Goal: Navigation & Orientation: Locate item on page

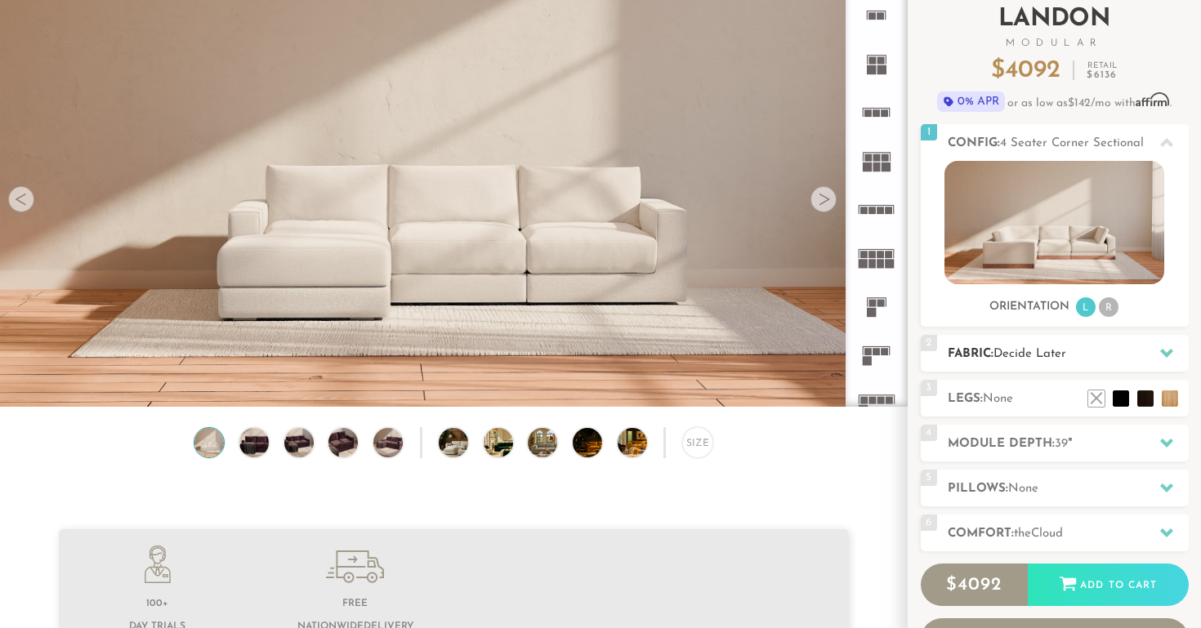
scroll to position [114, 0]
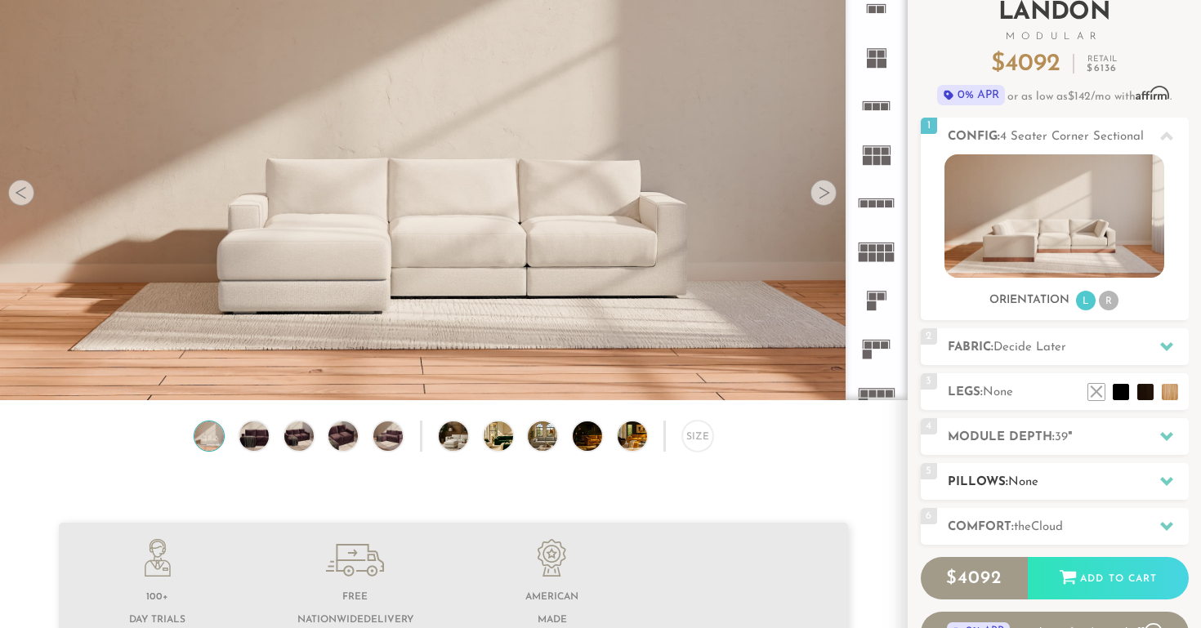
click at [1032, 485] on span "None" at bounding box center [1023, 482] width 30 height 12
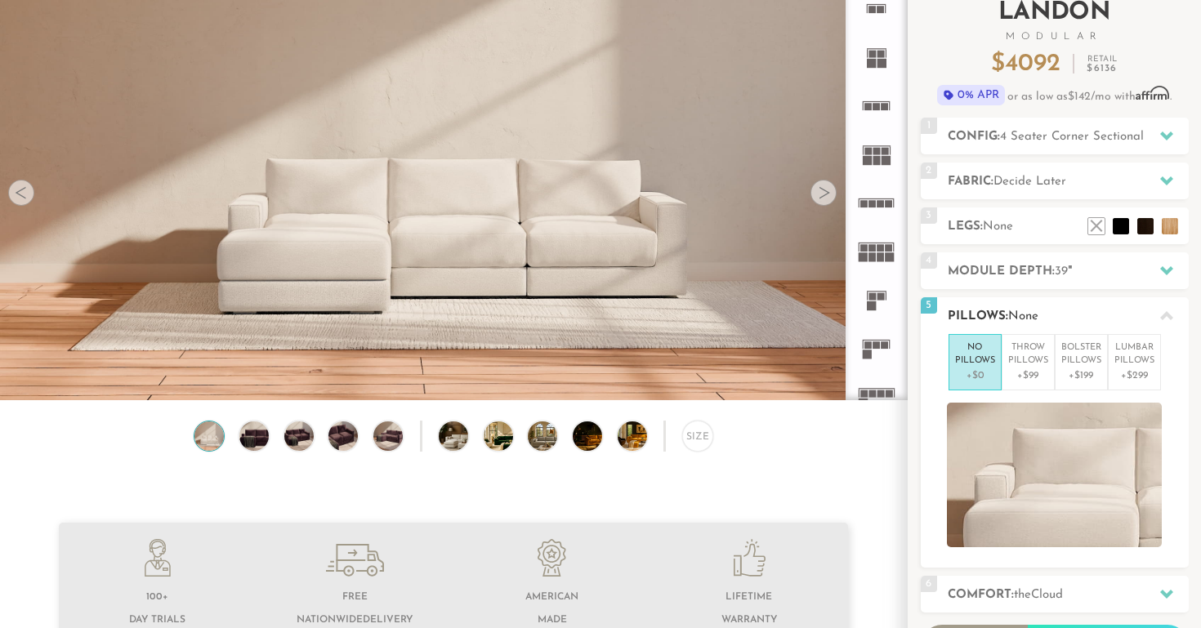
click at [1044, 311] on h2 "Pillows: None" at bounding box center [1068, 316] width 241 height 19
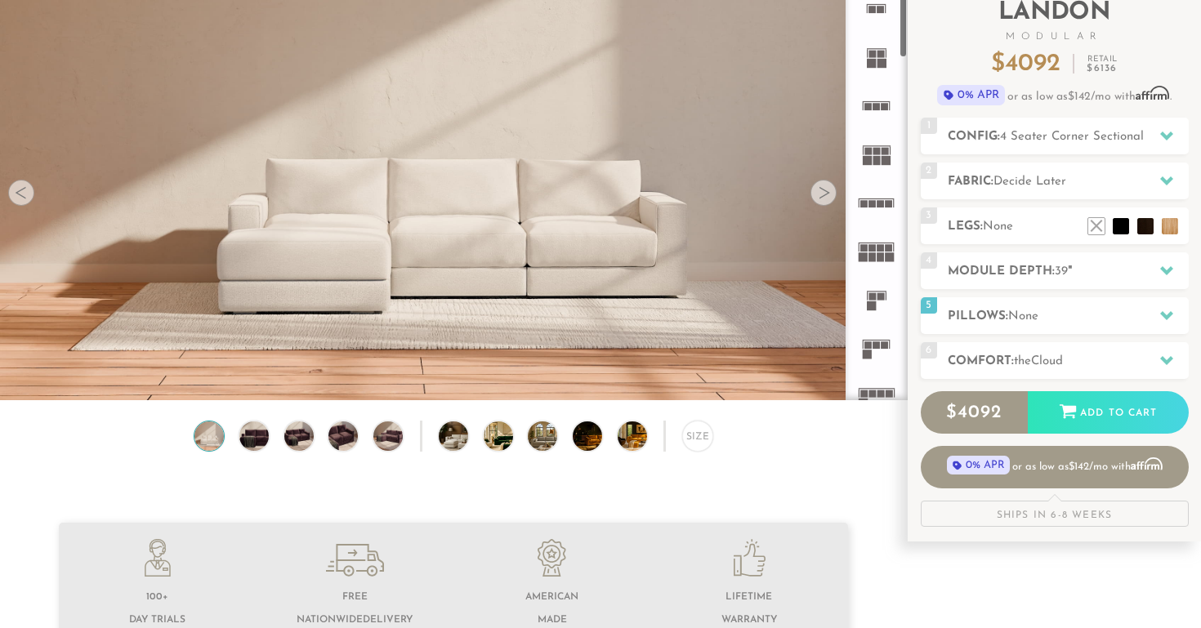
click at [826, 191] on div at bounding box center [824, 193] width 26 height 26
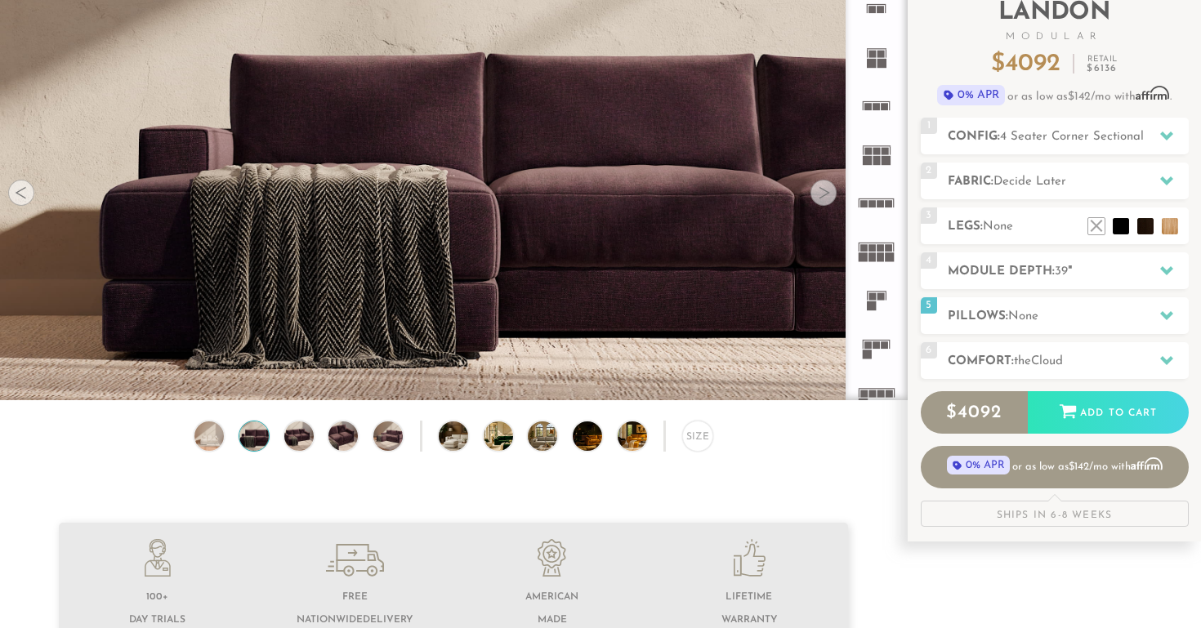
click at [826, 191] on div at bounding box center [824, 193] width 26 height 26
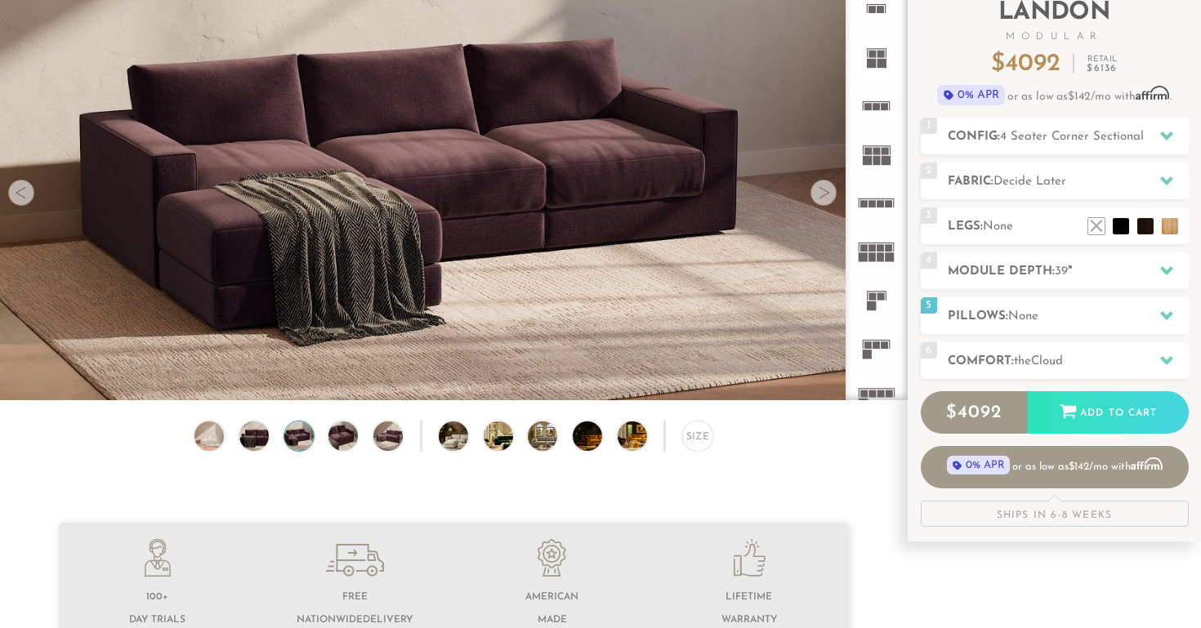
click at [826, 191] on div at bounding box center [824, 193] width 26 height 26
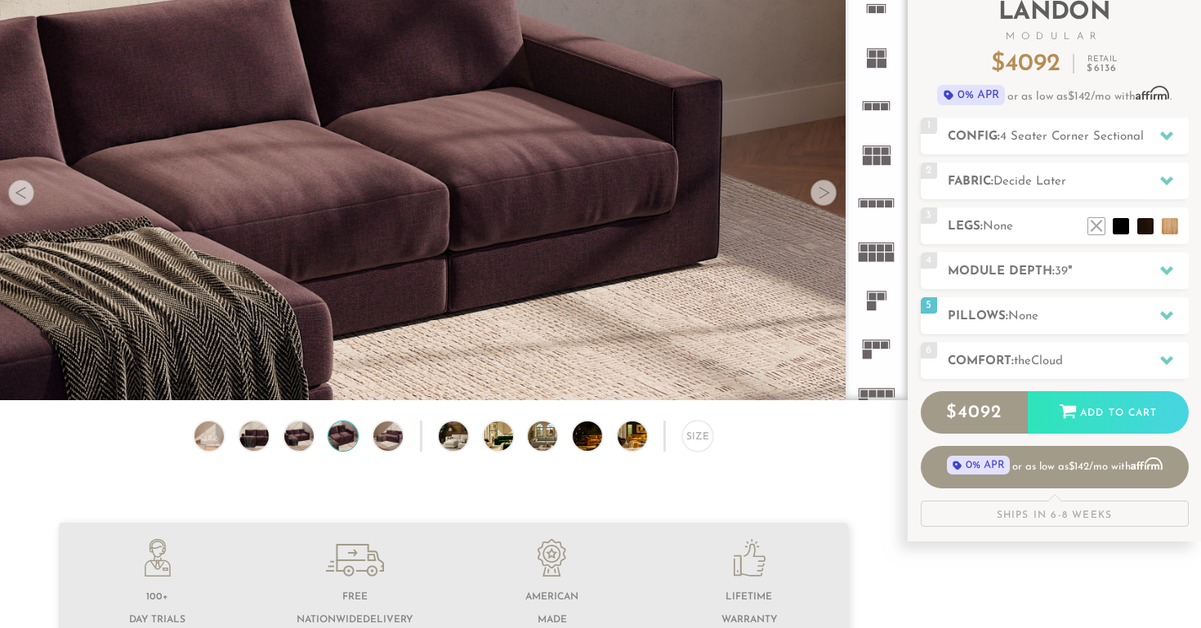
click at [826, 191] on div at bounding box center [824, 193] width 26 height 26
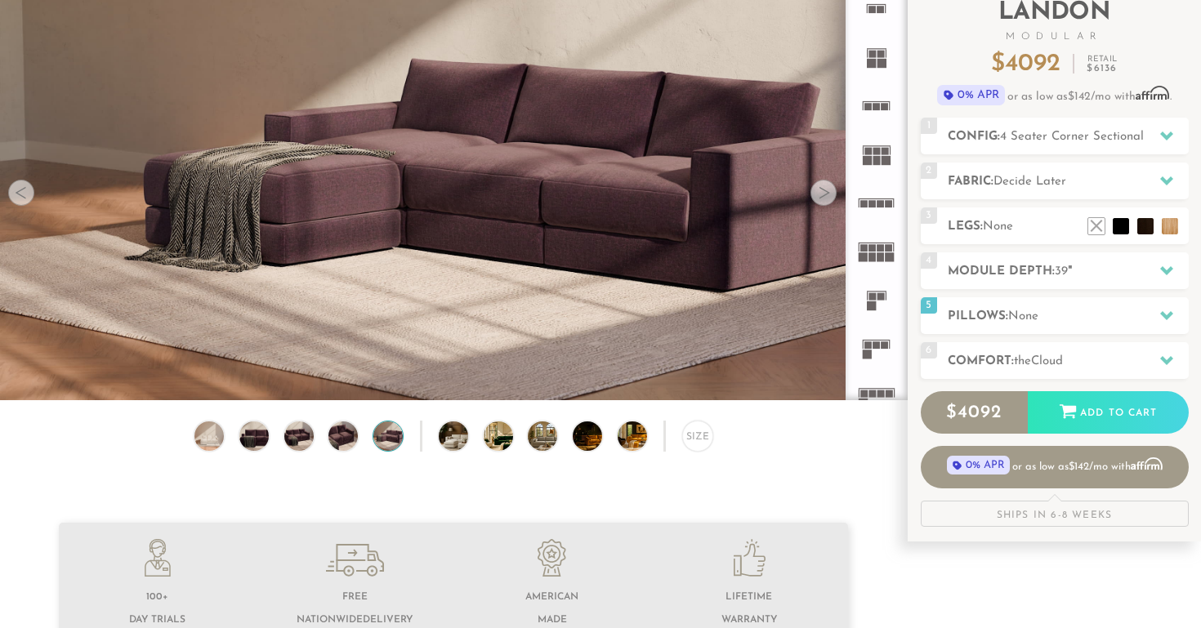
click at [826, 191] on div at bounding box center [824, 193] width 26 height 26
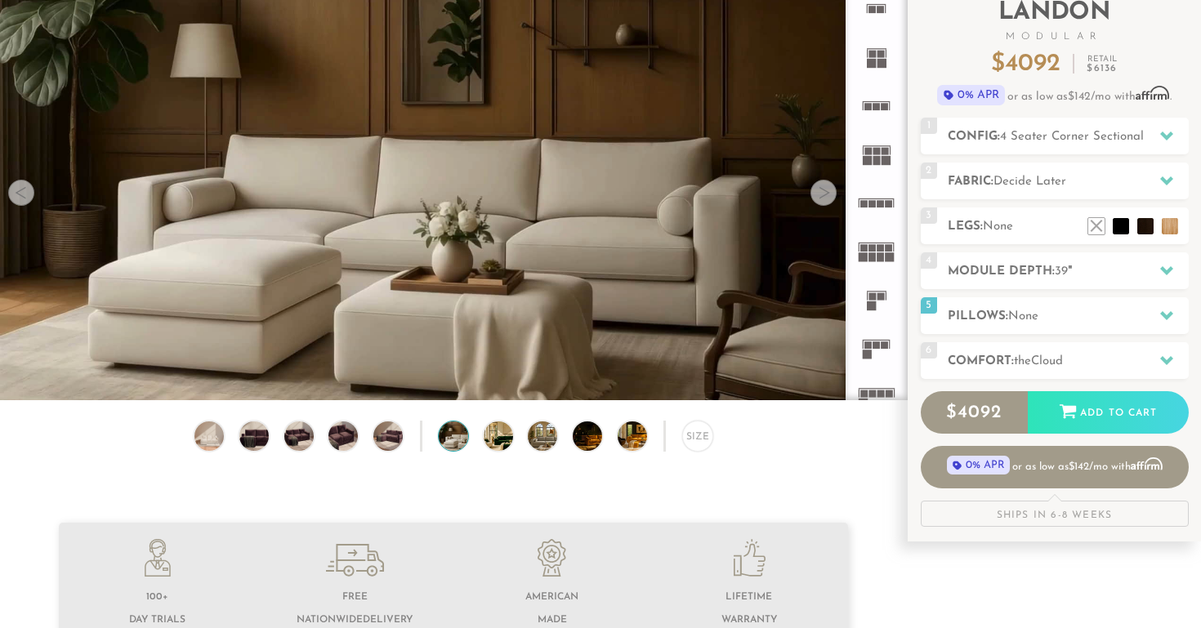
click at [826, 191] on div at bounding box center [824, 193] width 26 height 26
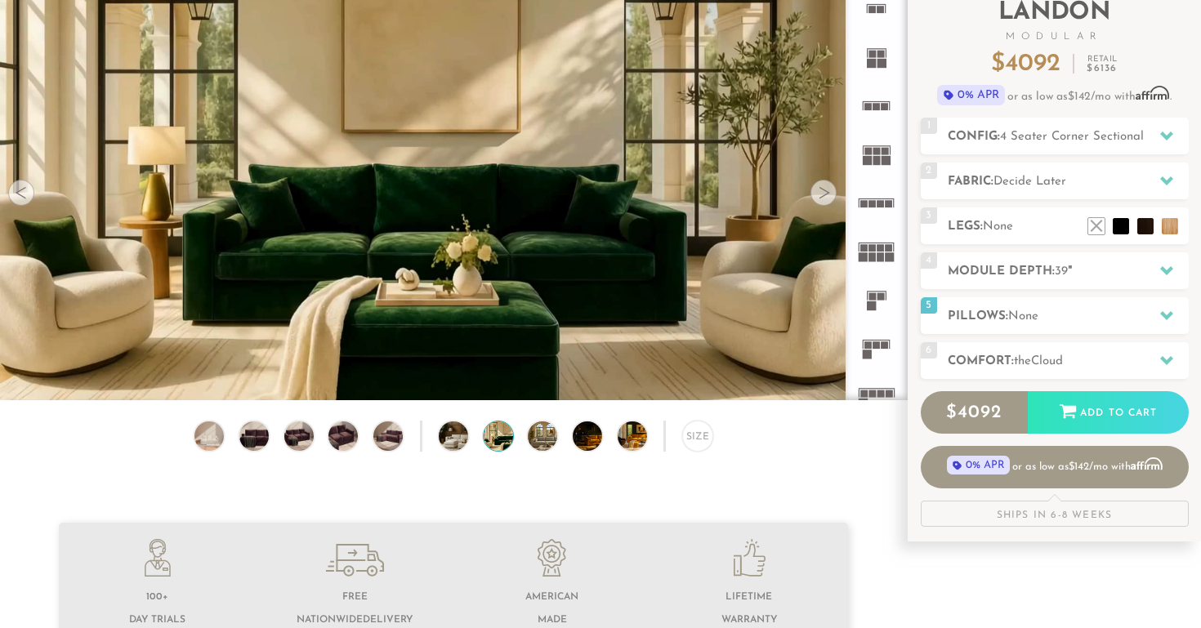
click at [826, 191] on div at bounding box center [824, 193] width 26 height 26
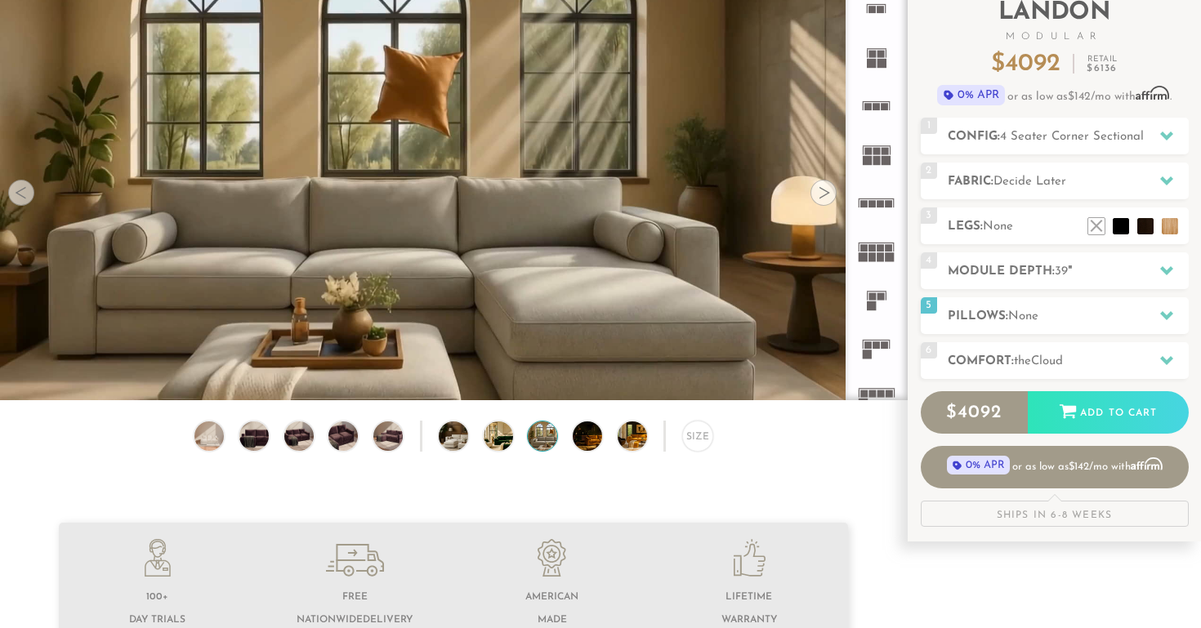
click at [826, 191] on div at bounding box center [824, 193] width 26 height 26
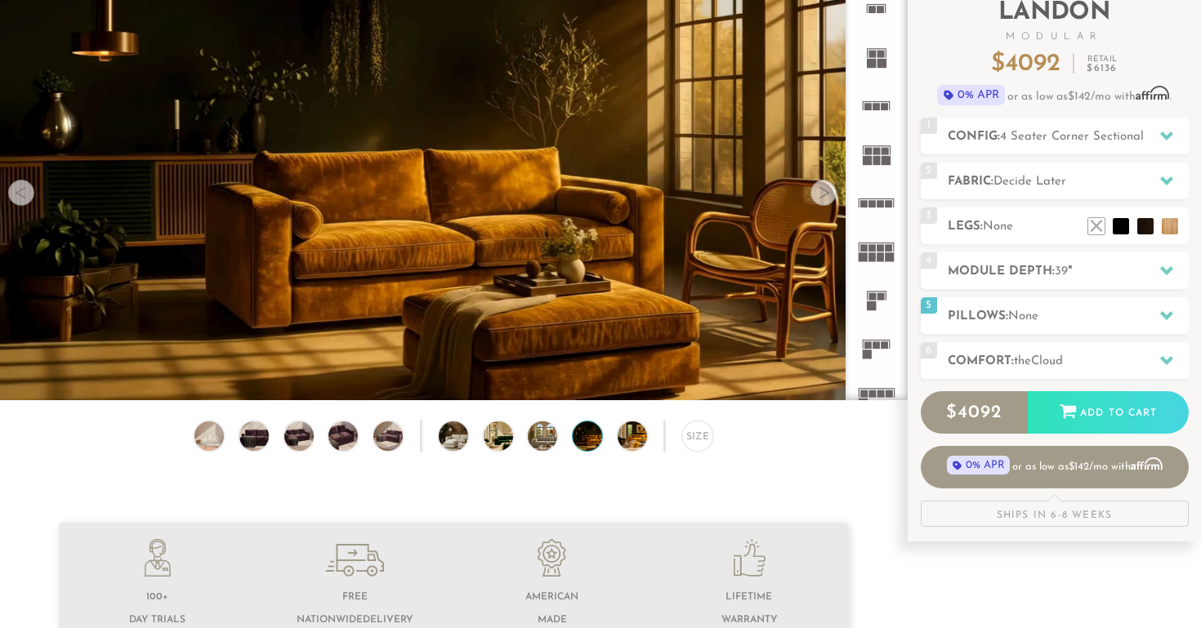
click at [826, 191] on div at bounding box center [824, 193] width 26 height 26
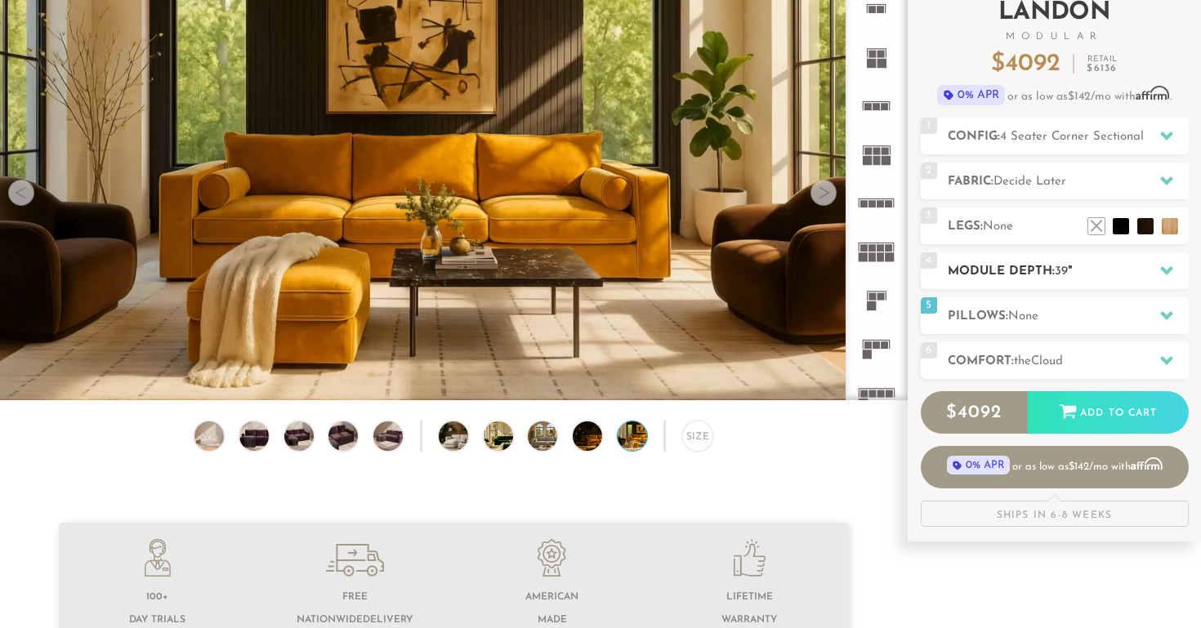
click at [1001, 271] on h2 "Module Depth: 39 "" at bounding box center [1068, 271] width 241 height 19
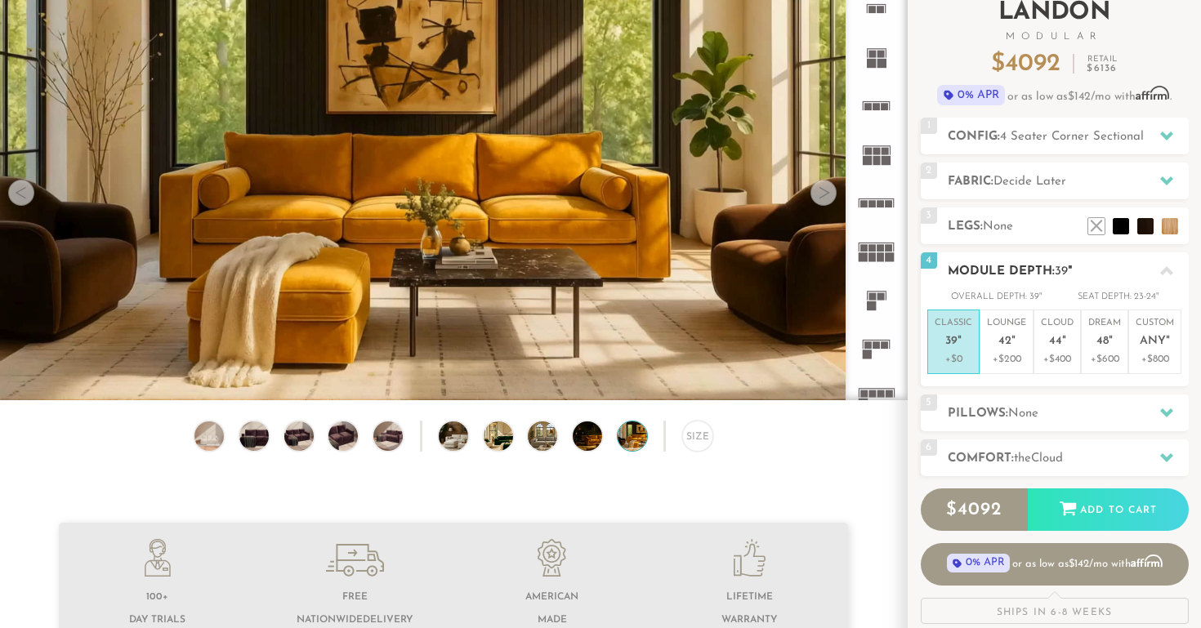
click at [1001, 271] on h2 "Module Depth: 39 "" at bounding box center [1068, 271] width 241 height 19
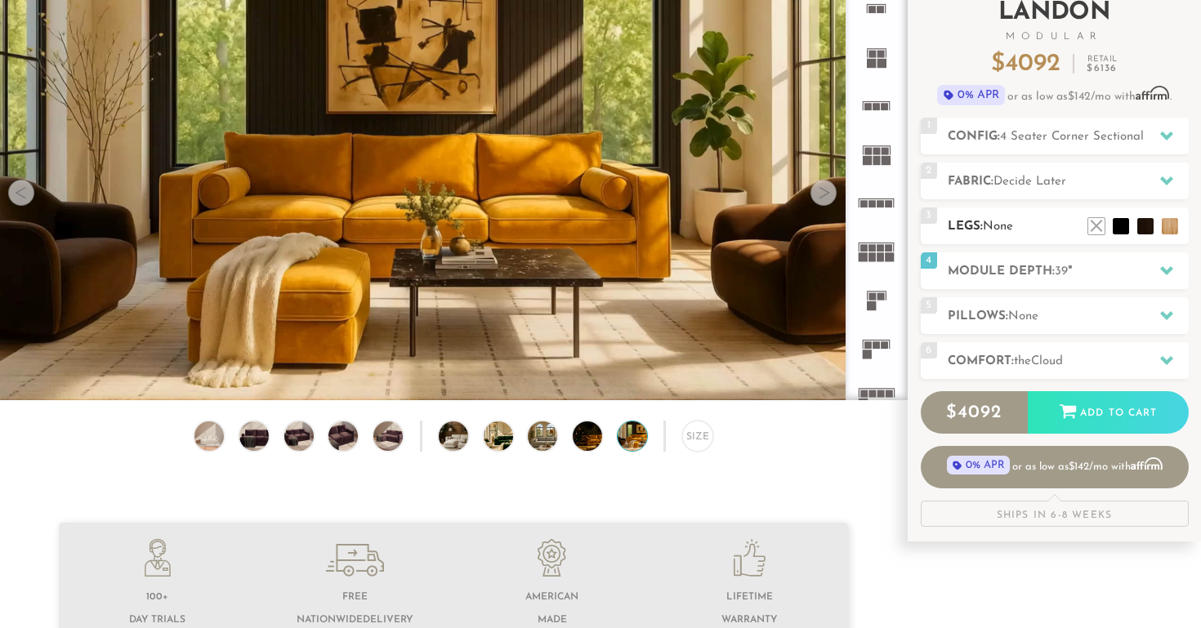
click at [999, 229] on span "None" at bounding box center [998, 227] width 30 height 12
click at [1008, 171] on div "2 Fabric: Decide Later" at bounding box center [1055, 181] width 268 height 37
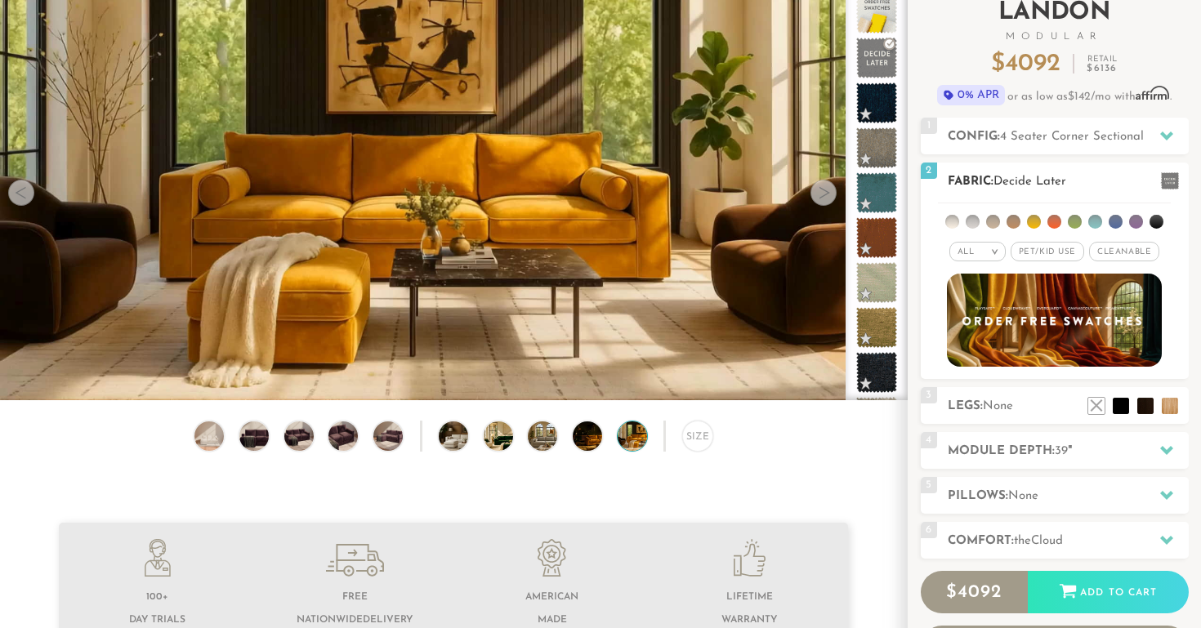
click at [1008, 171] on div "2 Fabric: Decide Later" at bounding box center [1055, 181] width 268 height 37
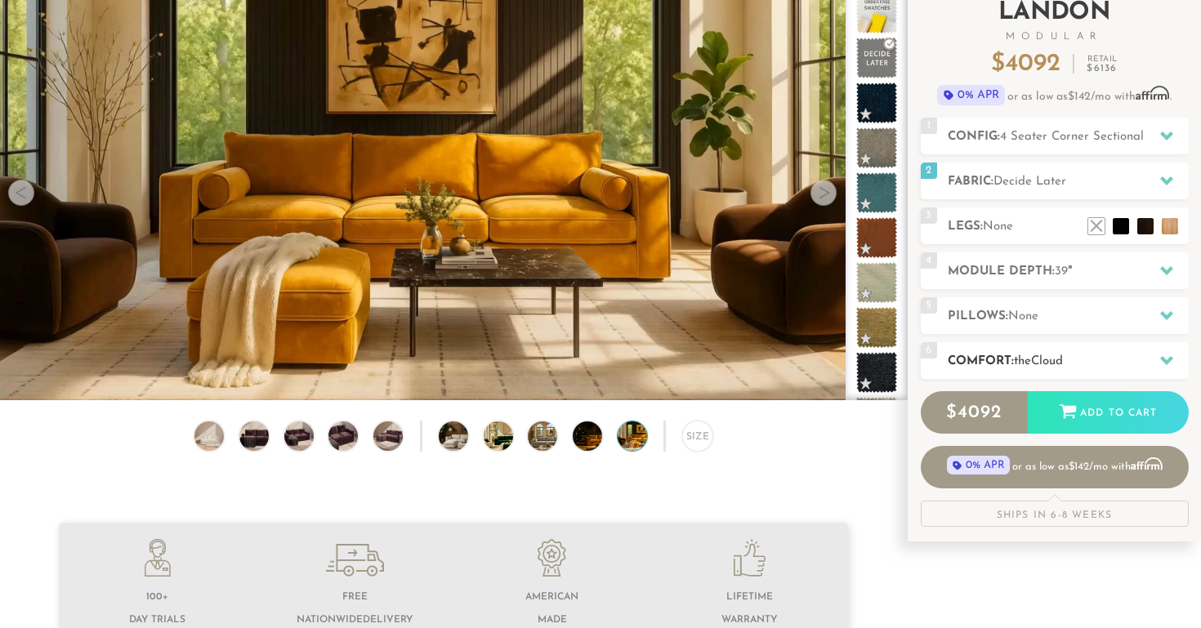
click at [1046, 359] on span "Cloud" at bounding box center [1047, 361] width 32 height 12
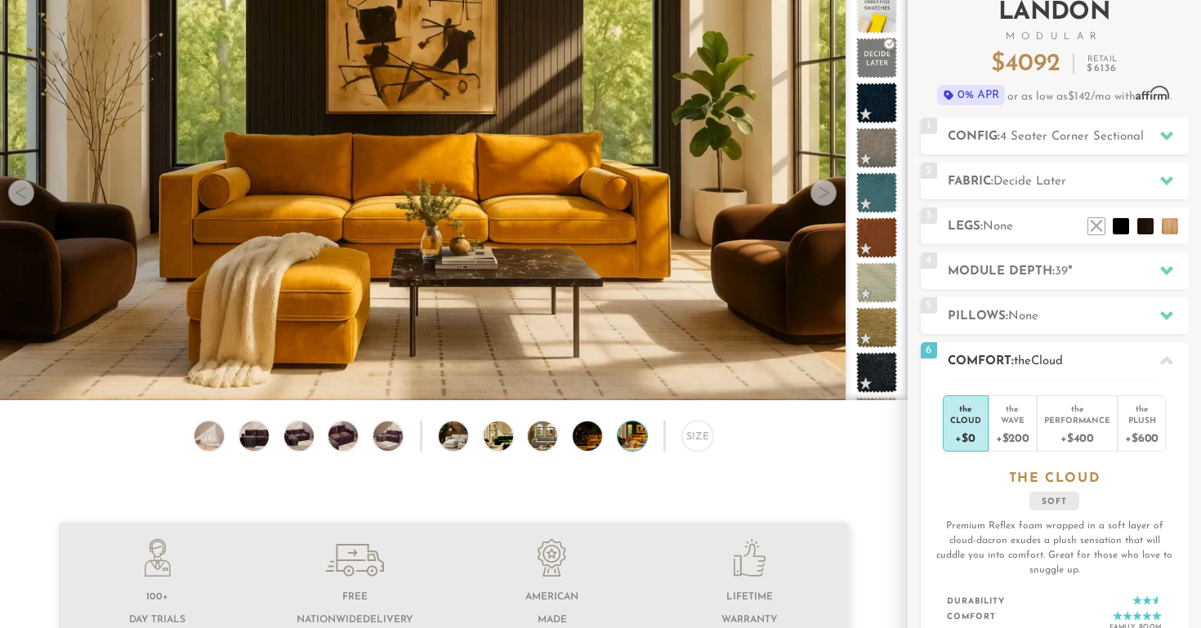
click at [1046, 359] on span "Cloud" at bounding box center [1047, 361] width 32 height 12
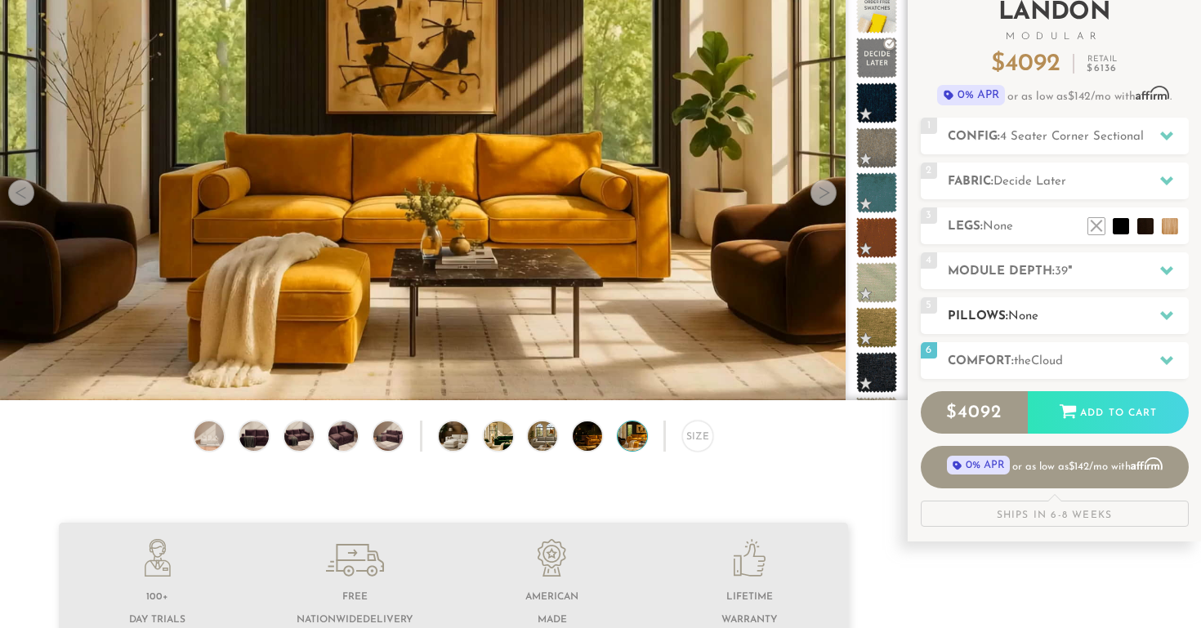
click at [1043, 302] on div "5 Pillows: None" at bounding box center [1055, 315] width 268 height 37
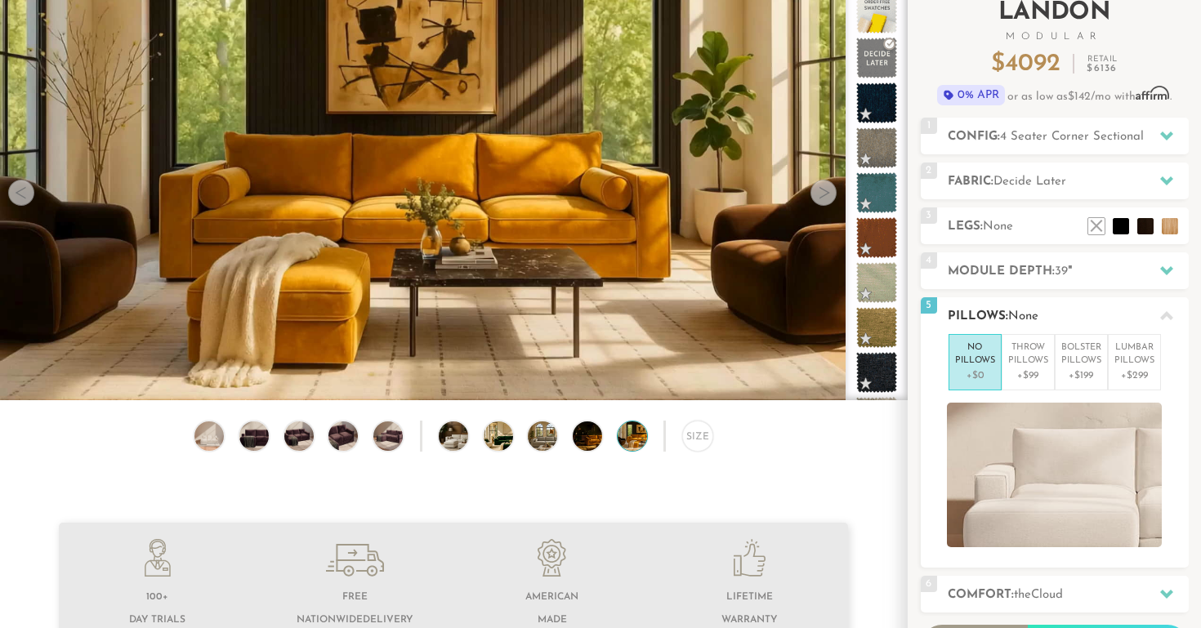
click at [1043, 302] on div "5 Pillows: None" at bounding box center [1055, 315] width 268 height 37
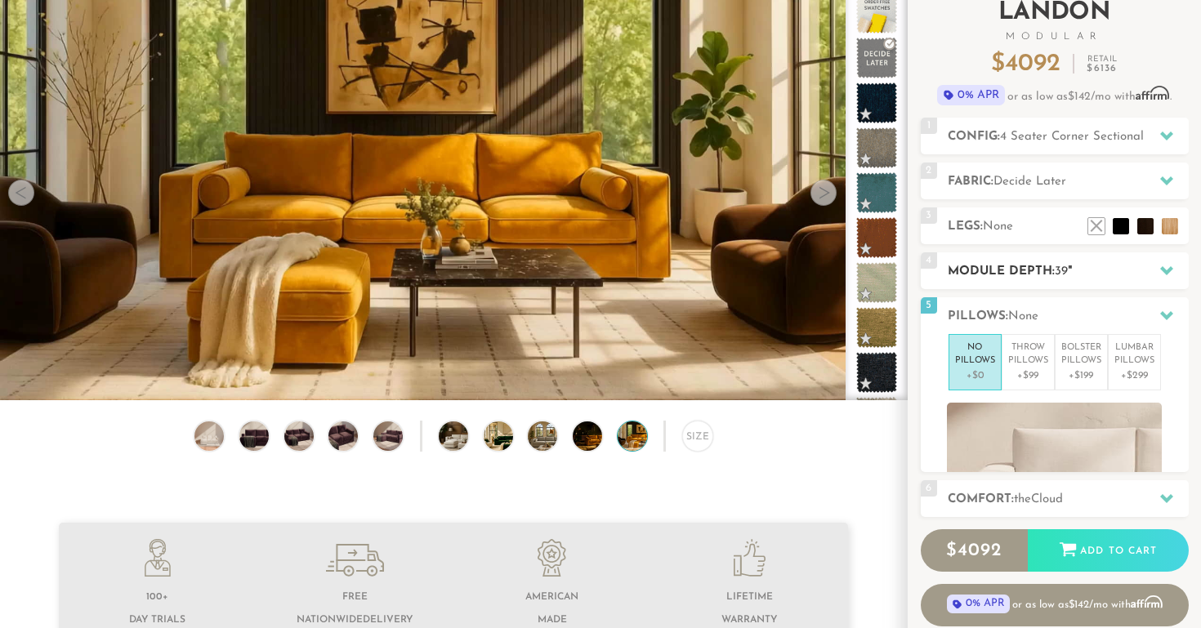
click at [1042, 275] on h2 "Module Depth: 39 "" at bounding box center [1068, 271] width 241 height 19
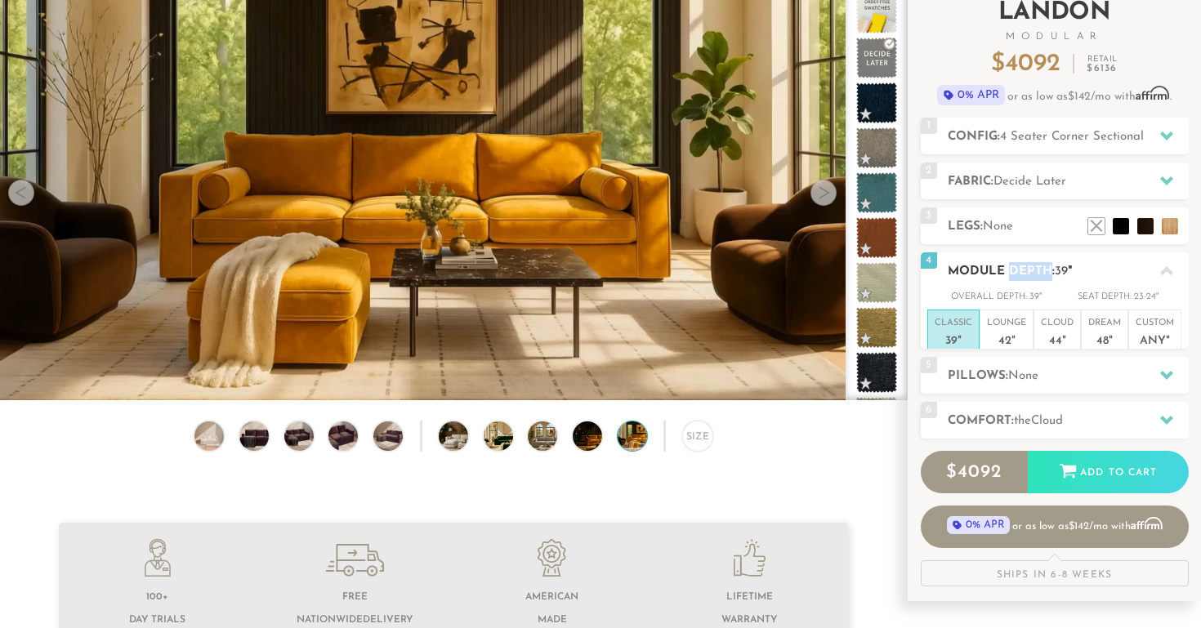
click at [1042, 275] on h2 "Module Depth: 39 "" at bounding box center [1068, 271] width 241 height 19
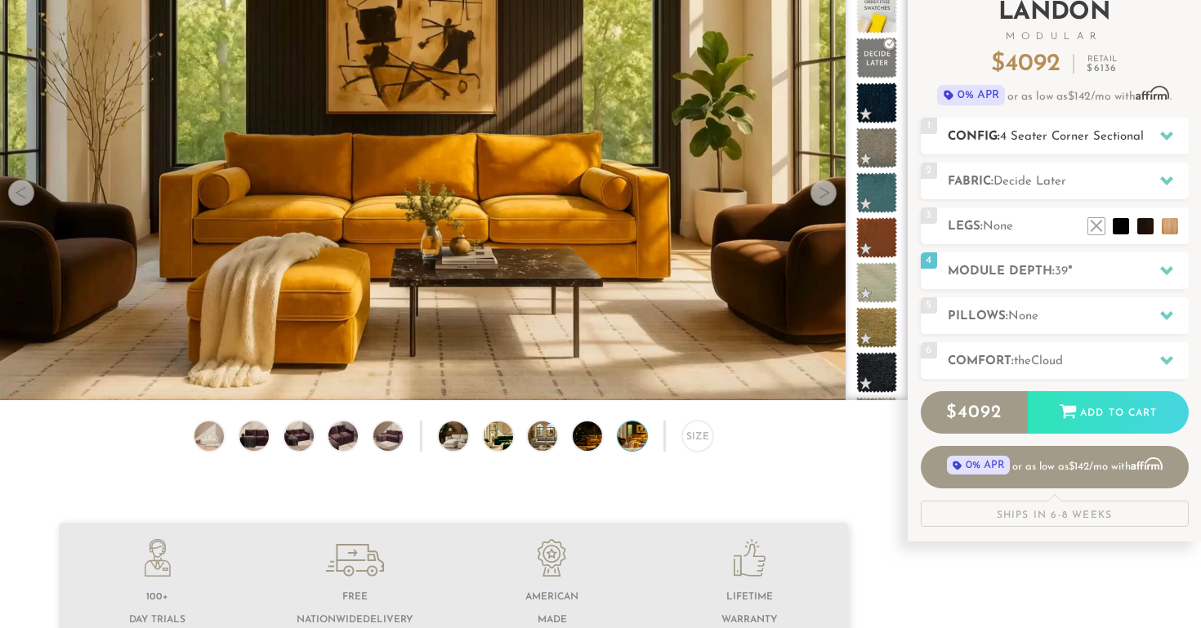
click at [1081, 142] on span "4 Seater Corner Sectional" at bounding box center [1072, 137] width 144 height 12
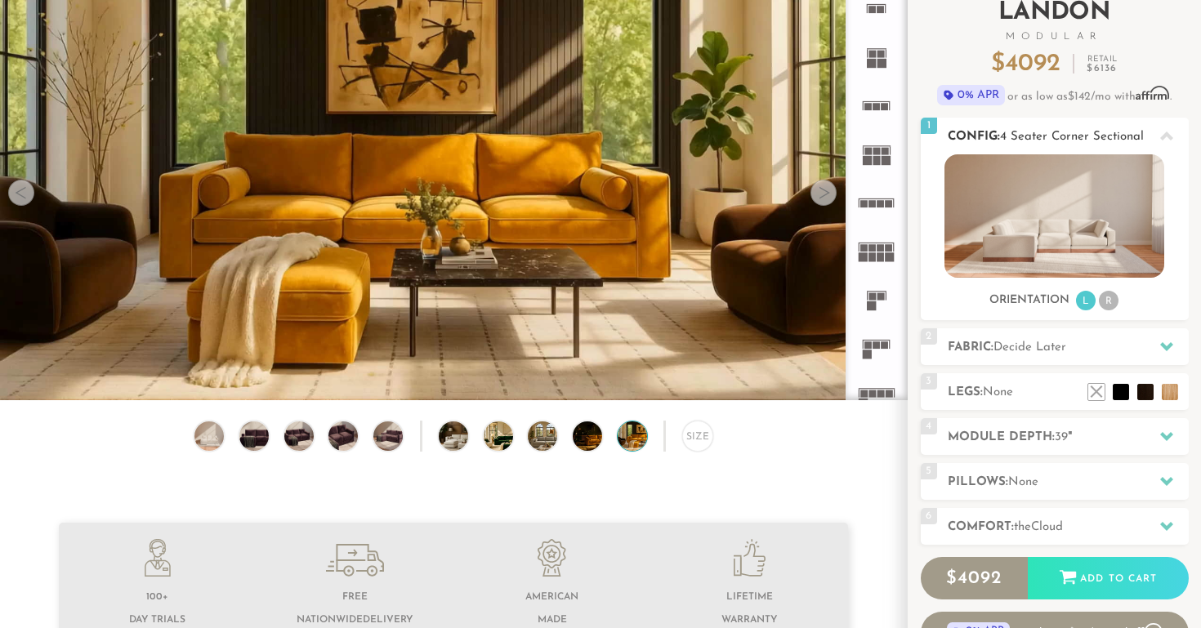
click at [1081, 143] on h2 "Config: 4 Seater Corner Sectional" at bounding box center [1068, 136] width 241 height 19
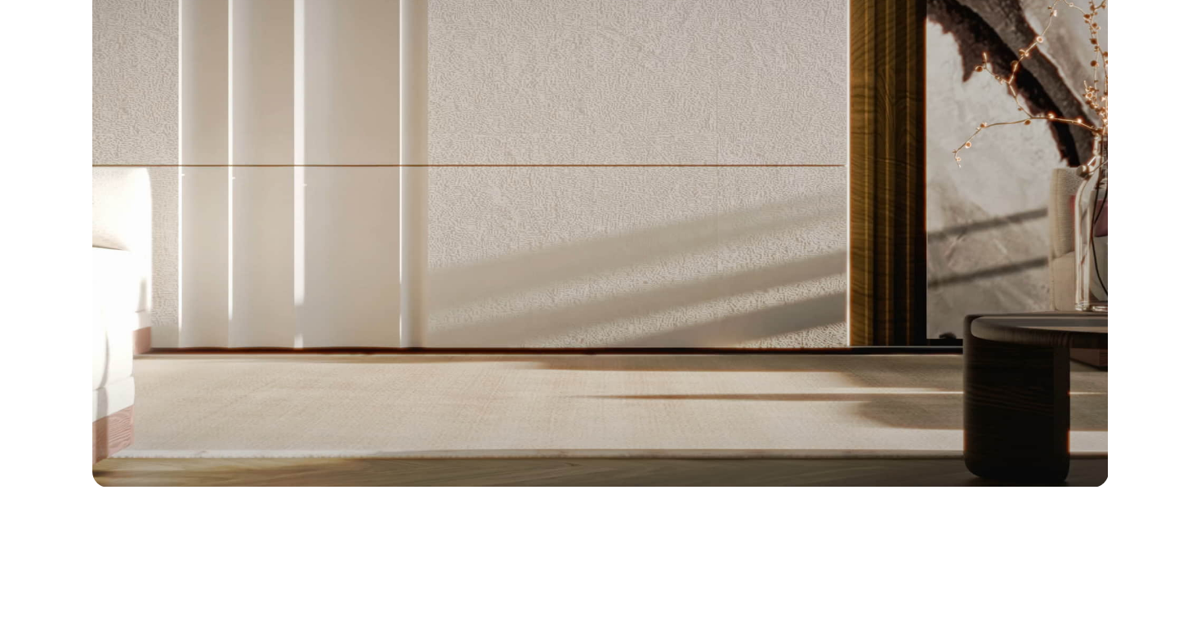
scroll to position [0, 0]
